Goal: Task Accomplishment & Management: Manage account settings

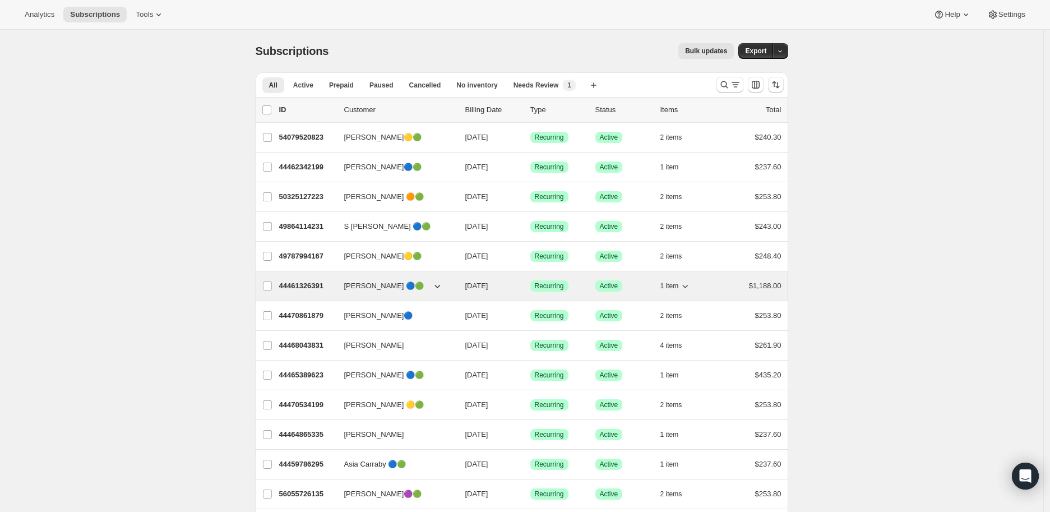
click at [306, 281] on p "44461326391" at bounding box center [307, 285] width 56 height 11
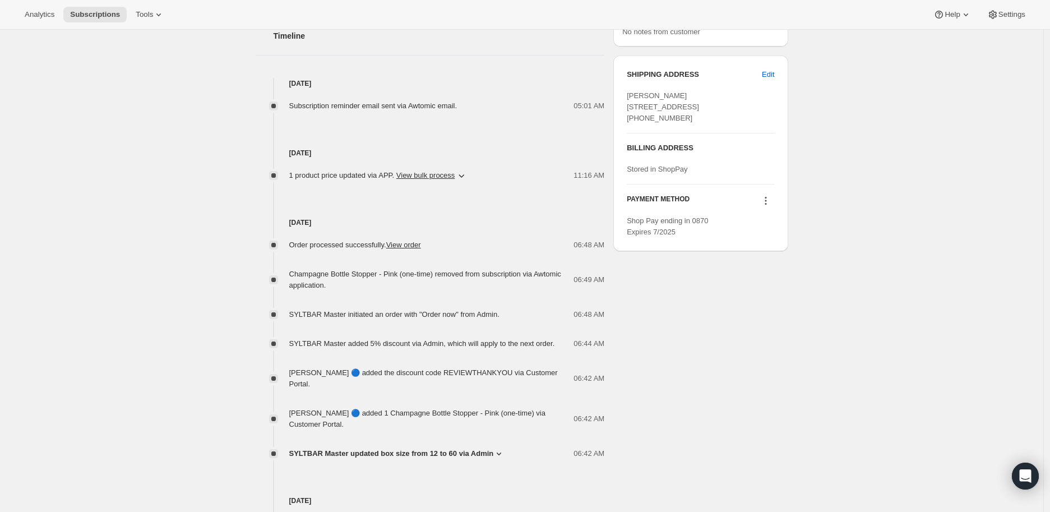
scroll to position [498, 0]
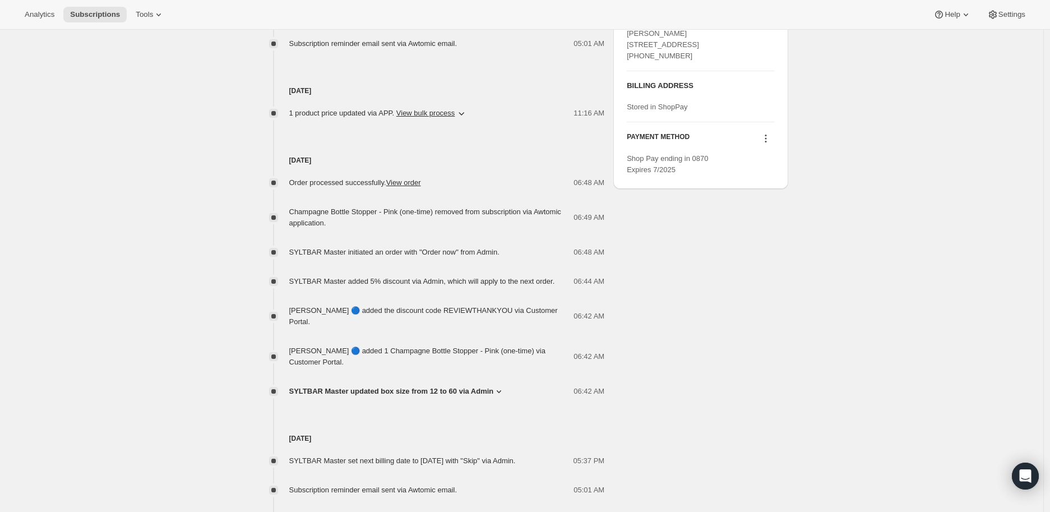
click at [502, 392] on icon at bounding box center [498, 391] width 11 height 11
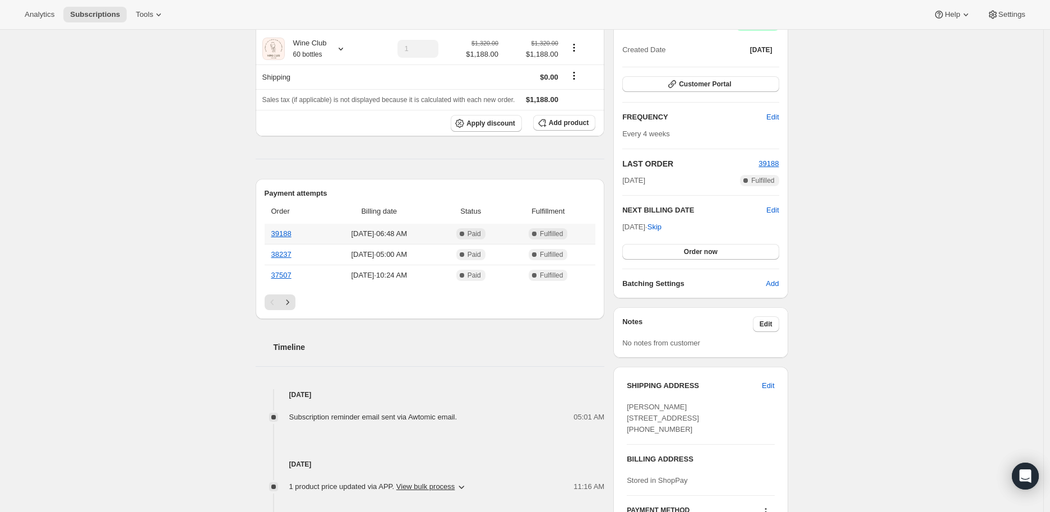
scroll to position [0, 0]
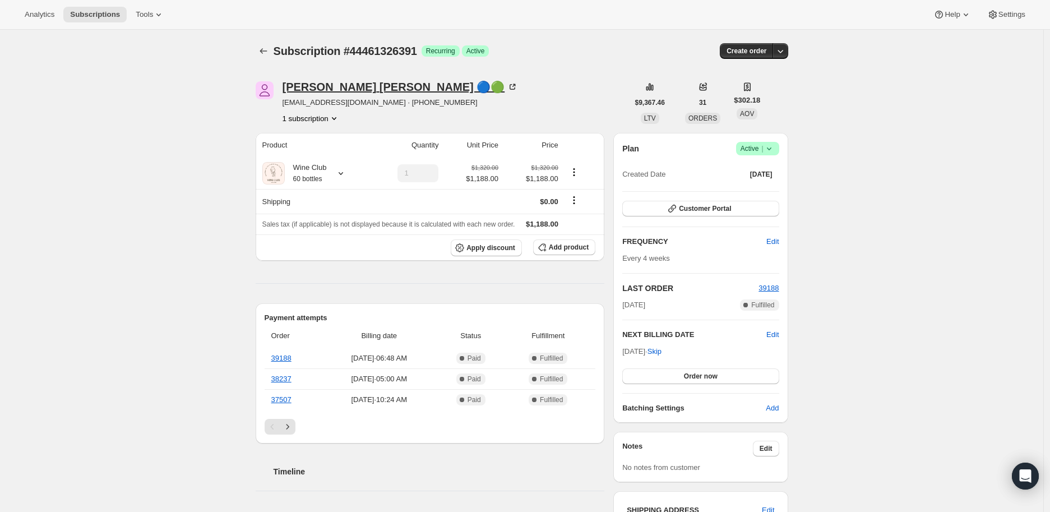
click at [510, 85] on icon at bounding box center [513, 87] width 6 height 6
click at [344, 172] on icon at bounding box center [340, 173] width 11 height 11
click at [326, 240] on button "Edit box" at bounding box center [326, 242] width 178 height 16
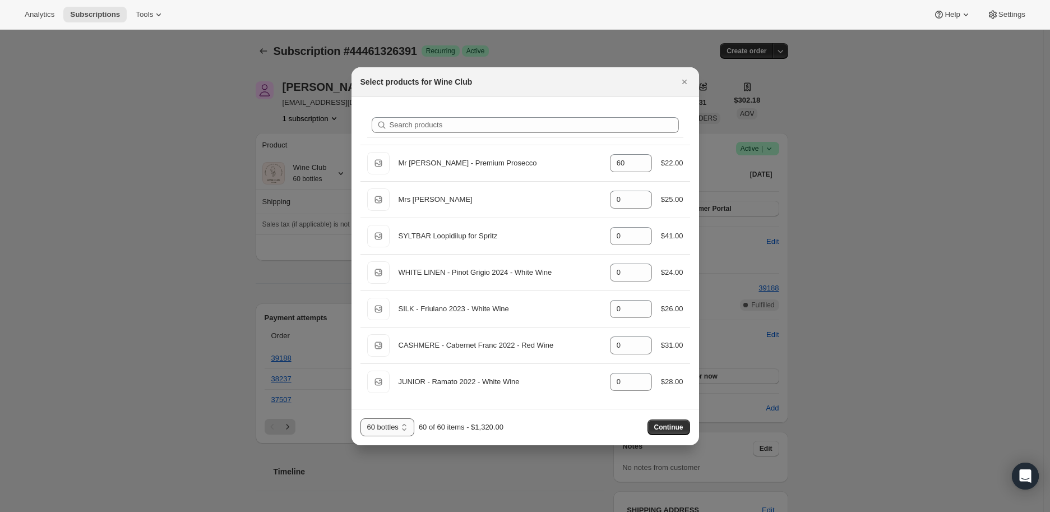
click at [406, 428] on select "12 Bottles 24 Bottles 36 Bottles 48 bottles 60 bottles" at bounding box center [388, 427] width 54 height 18
select select "gid://shopify/ProductVariant/41343417024567"
click at [361, 418] on select "12 Bottles 24 Bottles 36 Bottles 48 bottles 60 bottles" at bounding box center [388, 427] width 54 height 18
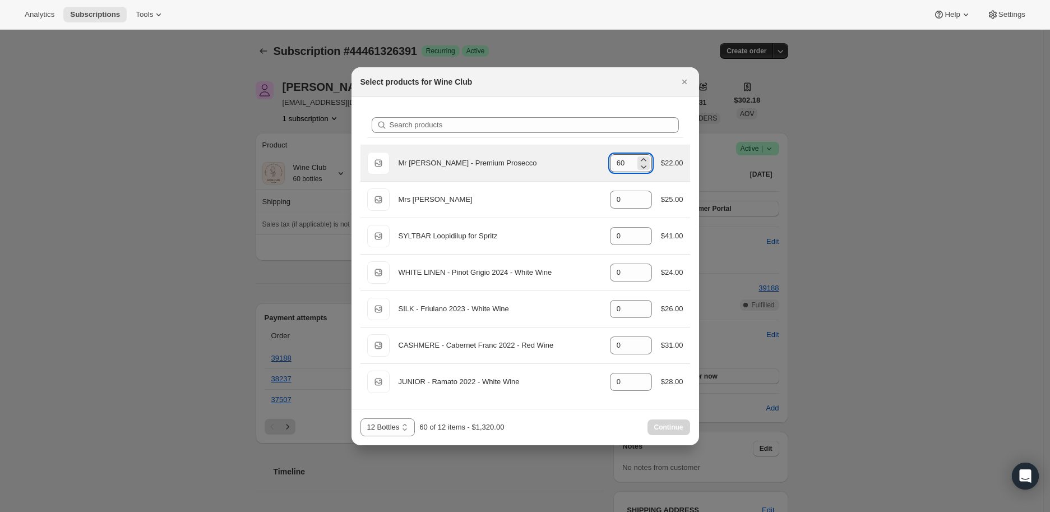
click at [634, 158] on input "60" at bounding box center [622, 163] width 25 height 18
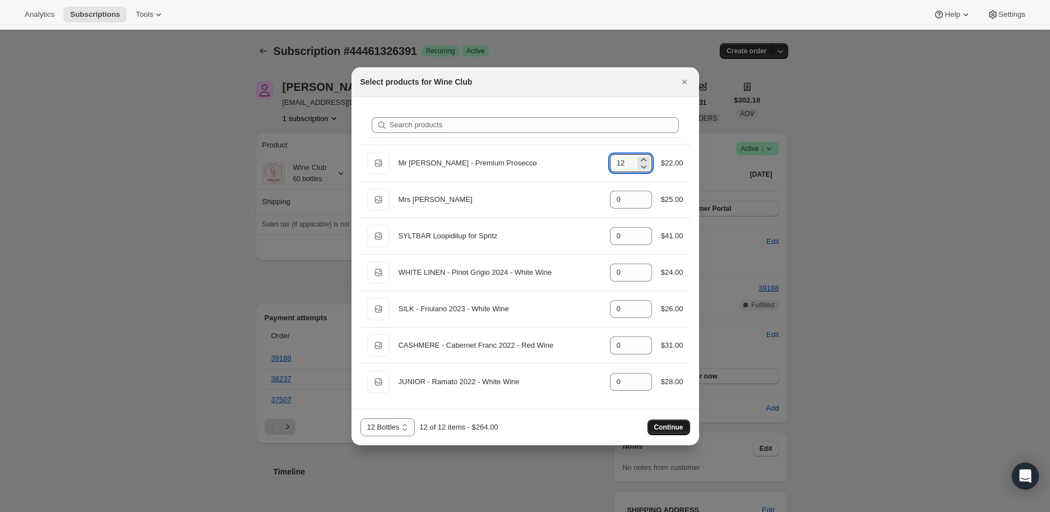
type input "12"
click at [665, 426] on span "Continue" at bounding box center [668, 427] width 29 height 9
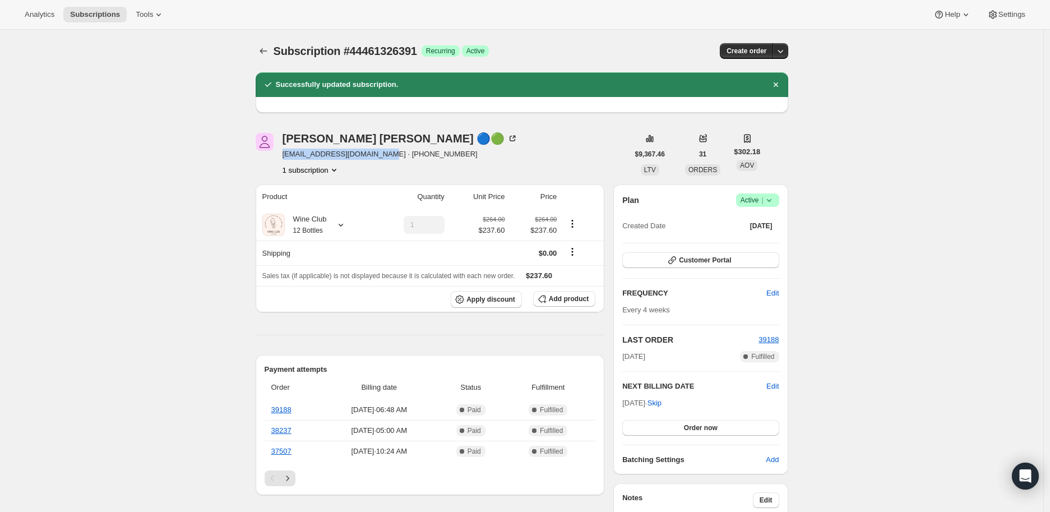
drag, startPoint x: 281, startPoint y: 157, endPoint x: 385, endPoint y: 160, distance: 103.8
click at [385, 160] on div "Amanda Wagner 🔵🟢 amandarochelle22@yahoo.com · +18145121242 1 subscription" at bounding box center [442, 154] width 373 height 43
copy span "amandarochelle22@yahoo.com"
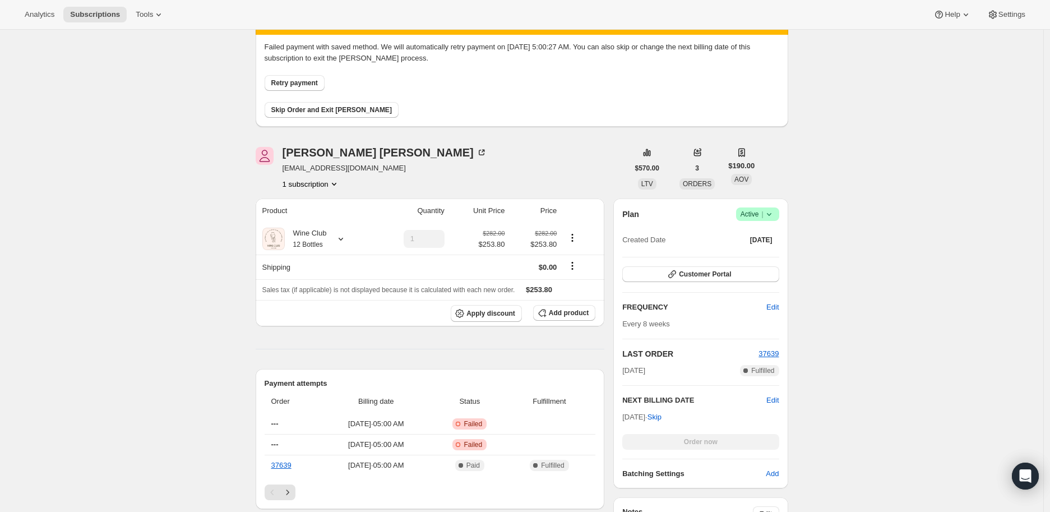
scroll to position [124, 0]
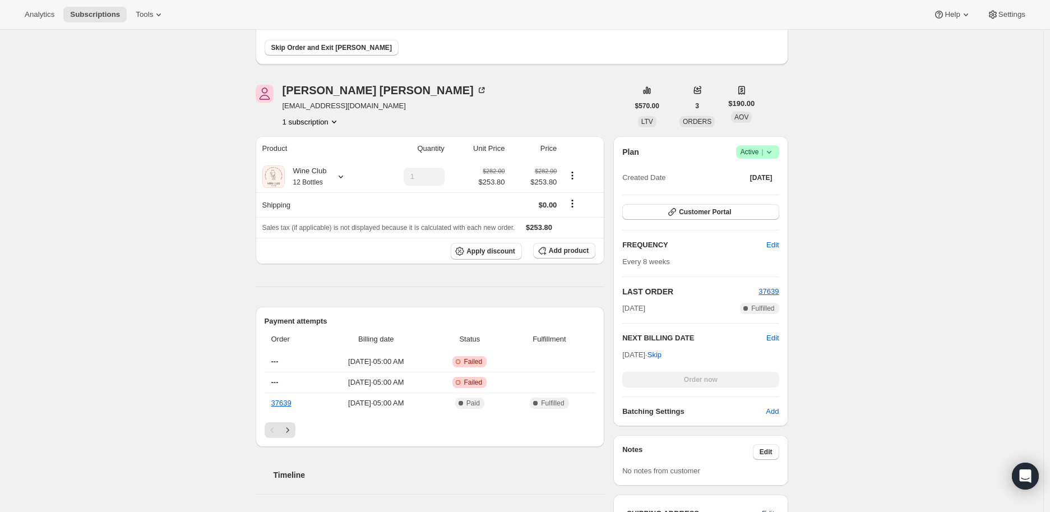
click at [772, 151] on icon at bounding box center [769, 151] width 11 height 11
click at [771, 188] on span "Cancel subscription" at bounding box center [760, 192] width 63 height 8
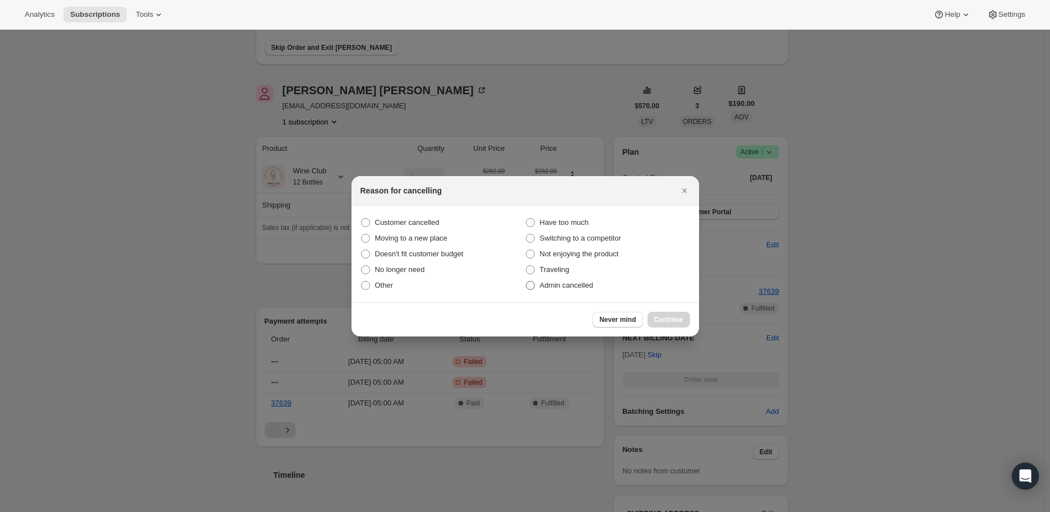
click at [535, 281] on label "Admin cancelled" at bounding box center [607, 286] width 165 height 16
click at [527, 281] on input "Admin cancelled" at bounding box center [526, 281] width 1 height 1
radio input "true"
click at [665, 312] on button "Continue" at bounding box center [669, 320] width 43 height 16
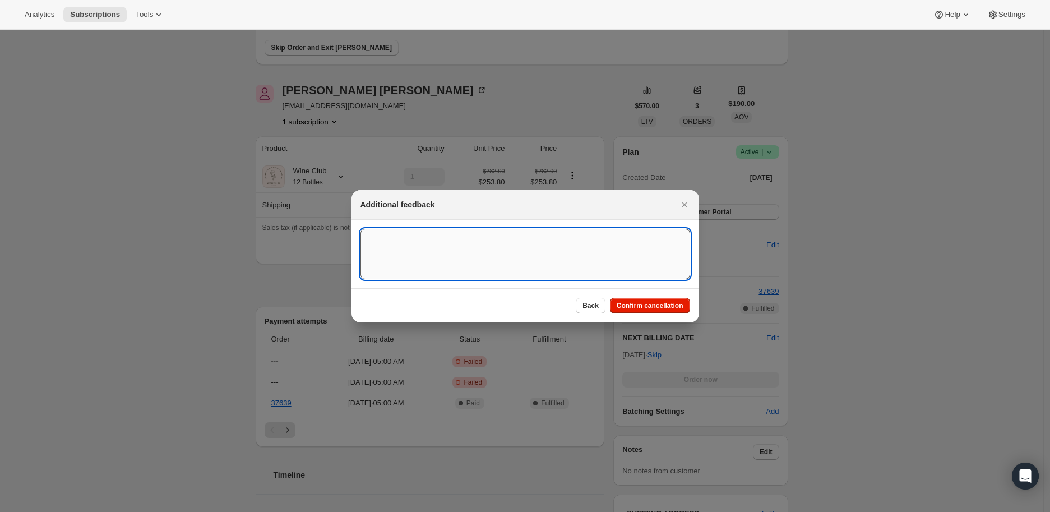
click at [384, 248] on textarea ":rbl:" at bounding box center [526, 254] width 330 height 50
paste textarea "I’ve already postponed the last order once. While I like your product I just am…"
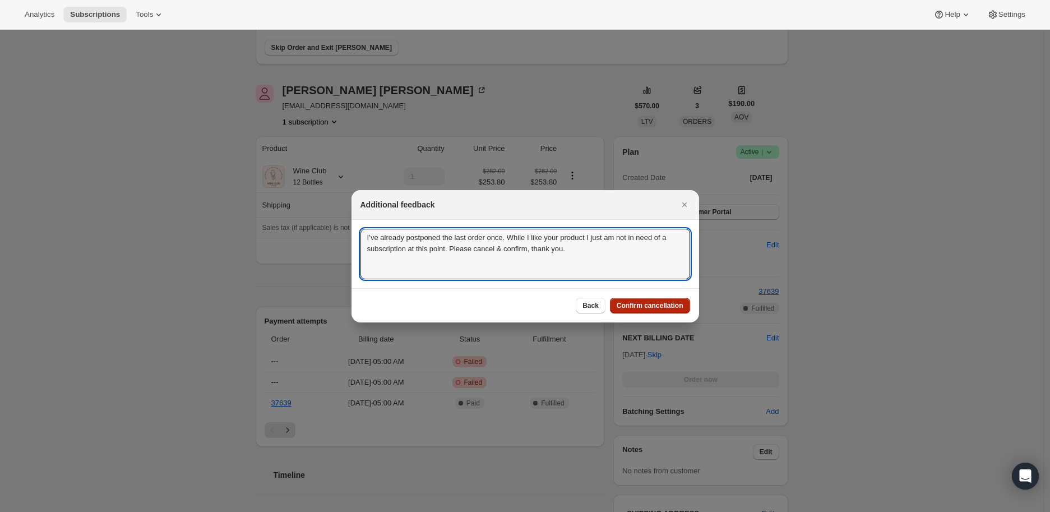
type textarea "I’ve already postponed the last order once. While I like your product I just am…"
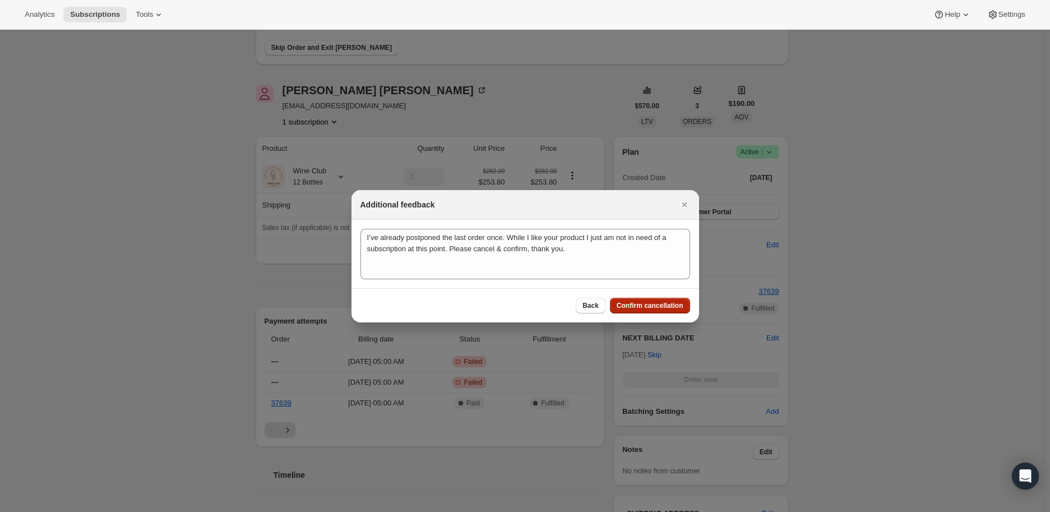
click at [649, 301] on span "Confirm cancellation" at bounding box center [650, 305] width 67 height 9
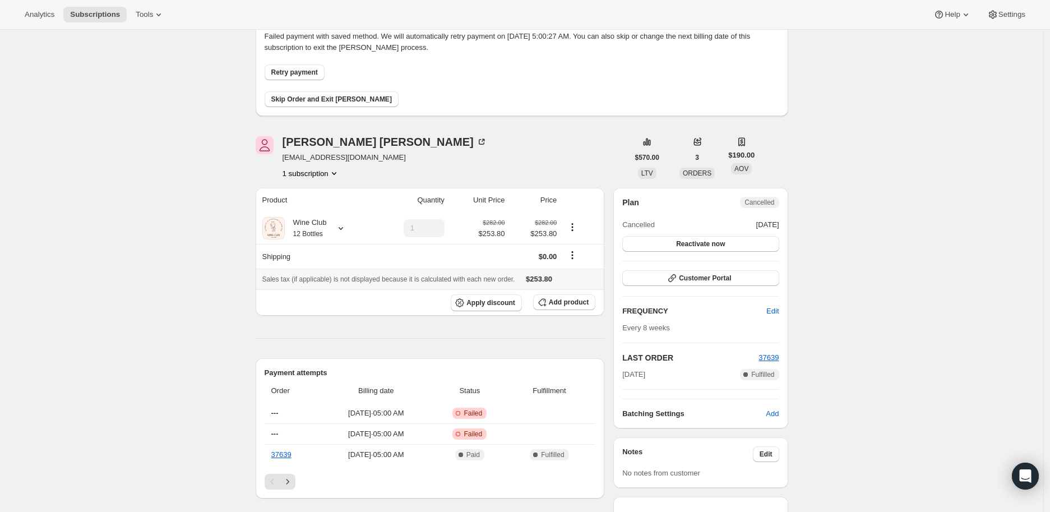
scroll to position [62, 0]
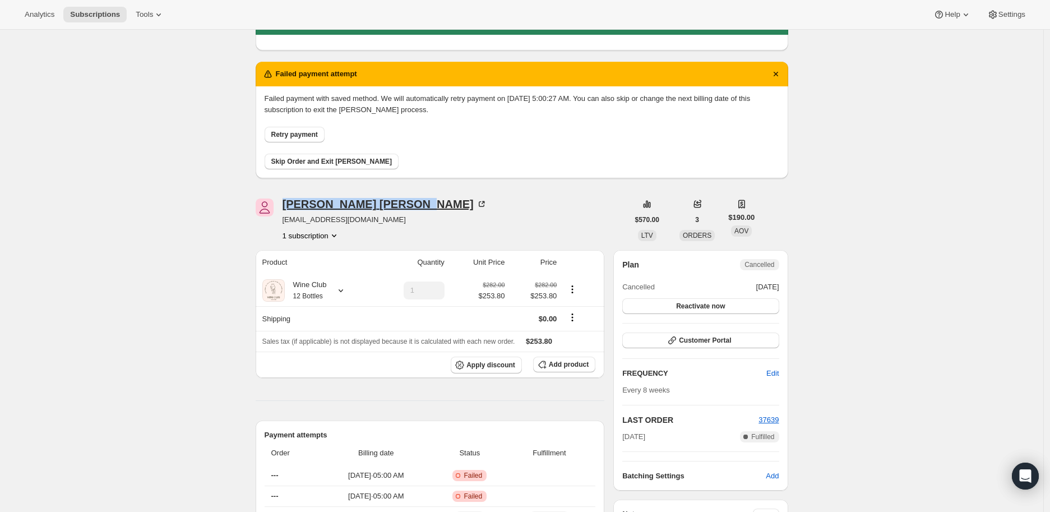
drag, startPoint x: 281, startPoint y: 203, endPoint x: 367, endPoint y: 204, distance: 85.8
click at [367, 204] on div "Joni Raymundo joniraymundo@yahoo.com 1 subscription" at bounding box center [442, 219] width 373 height 43
copy div "Joni Raymundo"
click at [344, 285] on icon at bounding box center [340, 290] width 11 height 11
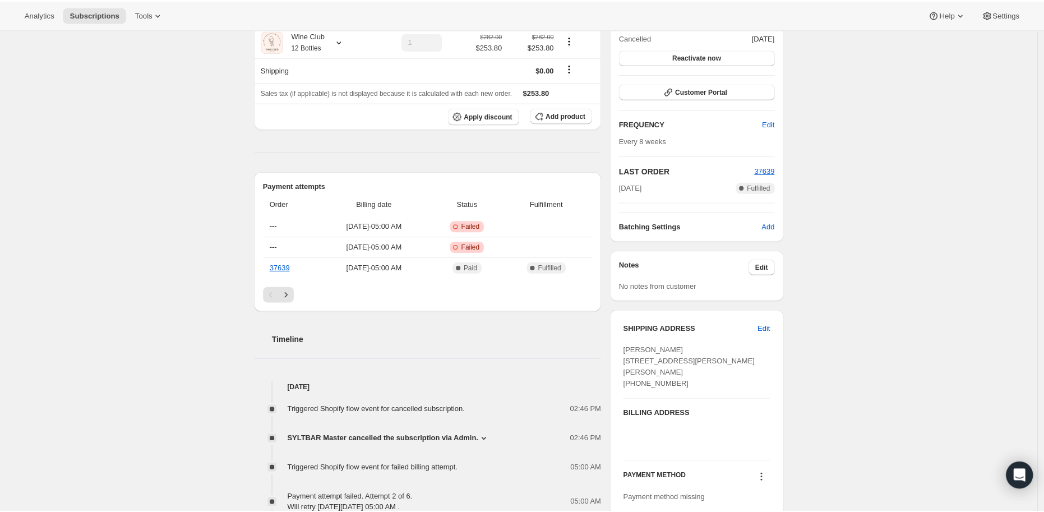
scroll to position [436, 0]
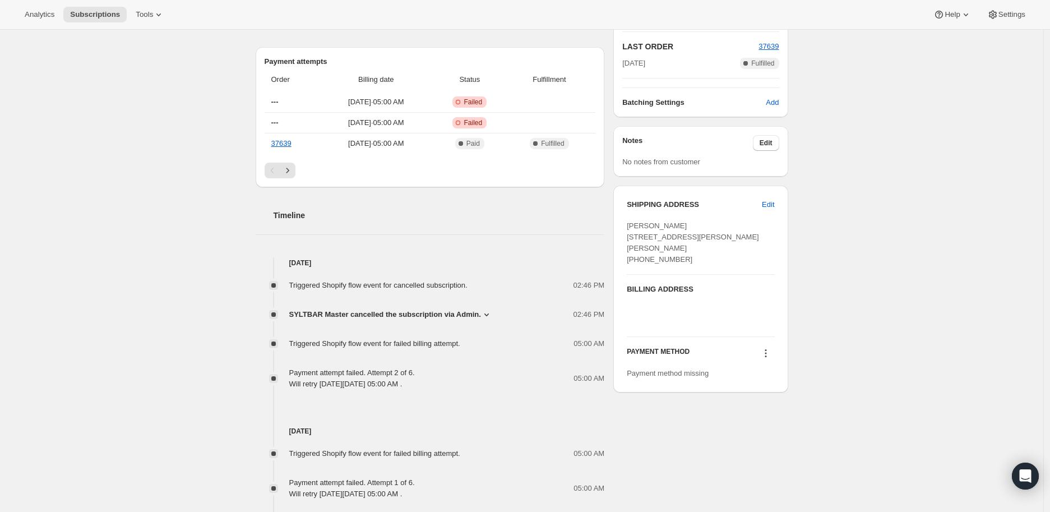
click at [484, 312] on icon at bounding box center [486, 314] width 11 height 11
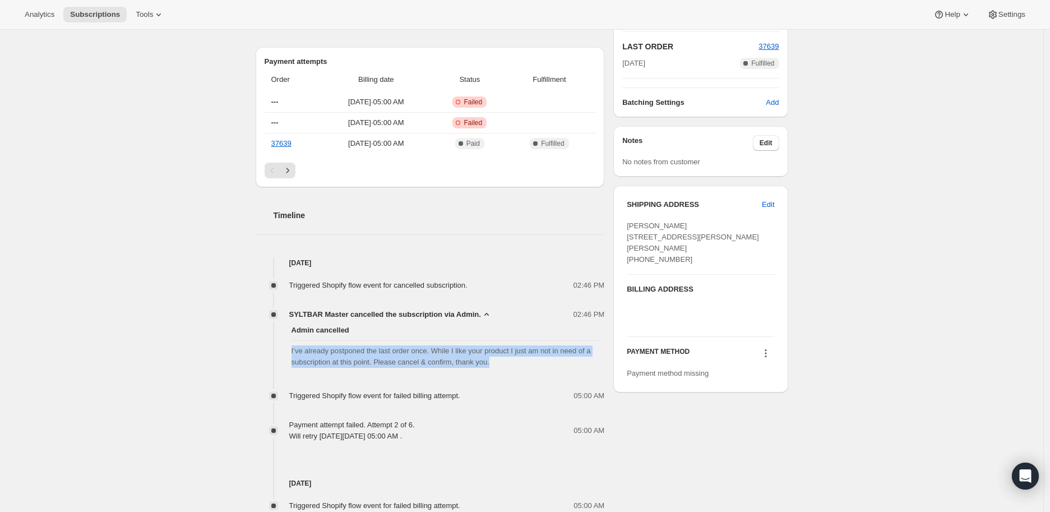
drag, startPoint x: 294, startPoint y: 349, endPoint x: 492, endPoint y: 361, distance: 198.3
click at [492, 361] on span "I’ve already postponed the last order once. While I like your product I just am…" at bounding box center [446, 356] width 309 height 22
copy span "I’ve already postponed the last order once. While I like your product I just am…"
